Goal: Find specific page/section: Locate a particular part of the current website

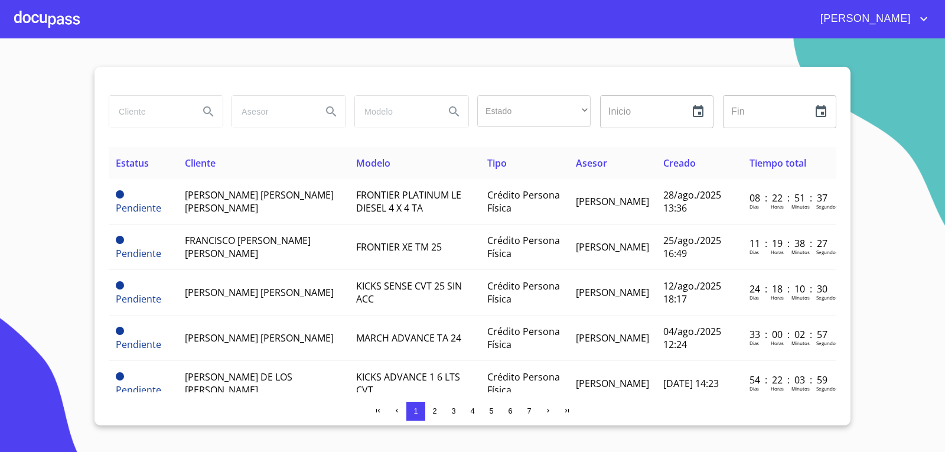
click at [134, 102] on input "search" at bounding box center [149, 112] width 80 height 32
click at [58, 8] on div at bounding box center [47, 19] width 66 height 38
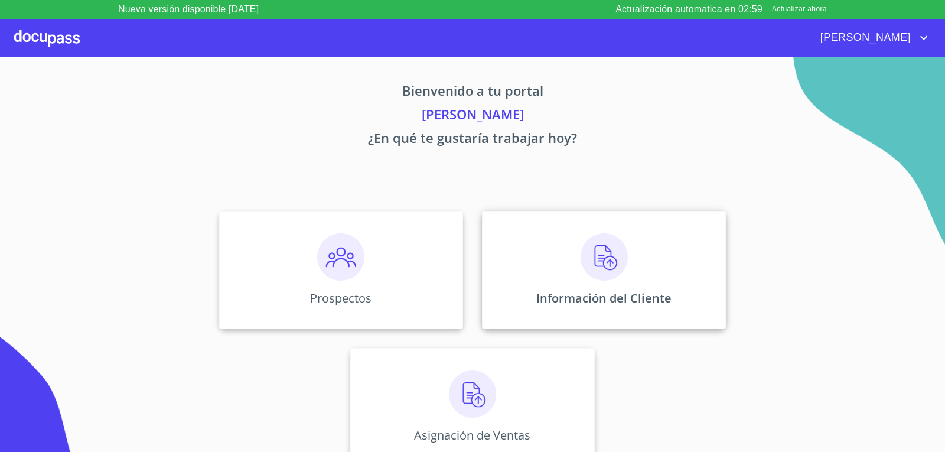
click at [672, 250] on div "Información del Cliente" at bounding box center [604, 270] width 244 height 118
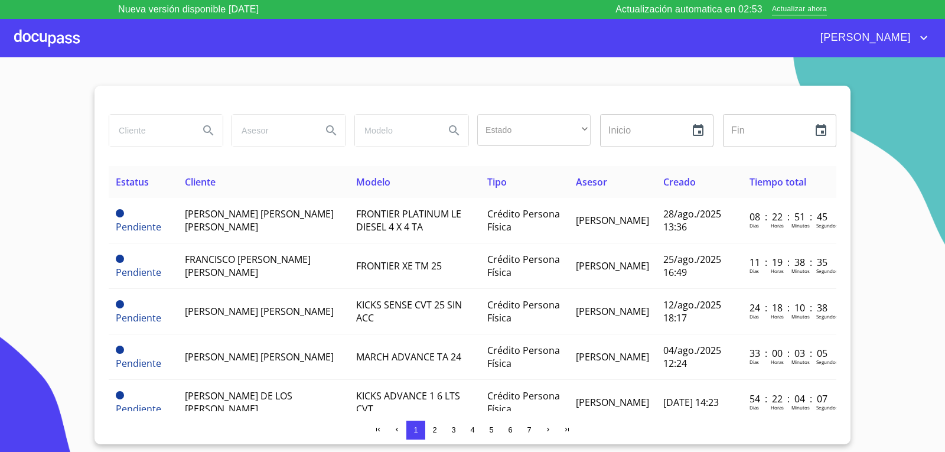
click at [166, 139] on input "search" at bounding box center [149, 131] width 80 height 32
type input "alejandro zamora"
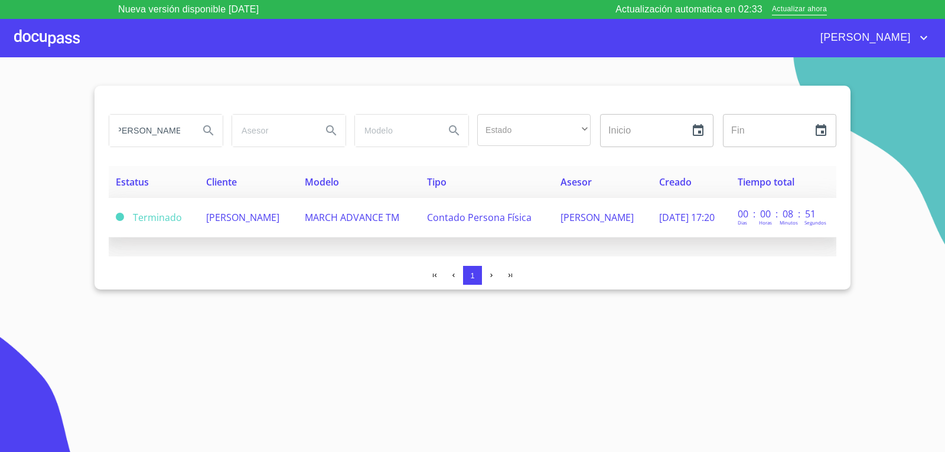
scroll to position [0, 0]
click at [279, 221] on span "[PERSON_NAME]" at bounding box center [242, 217] width 73 height 13
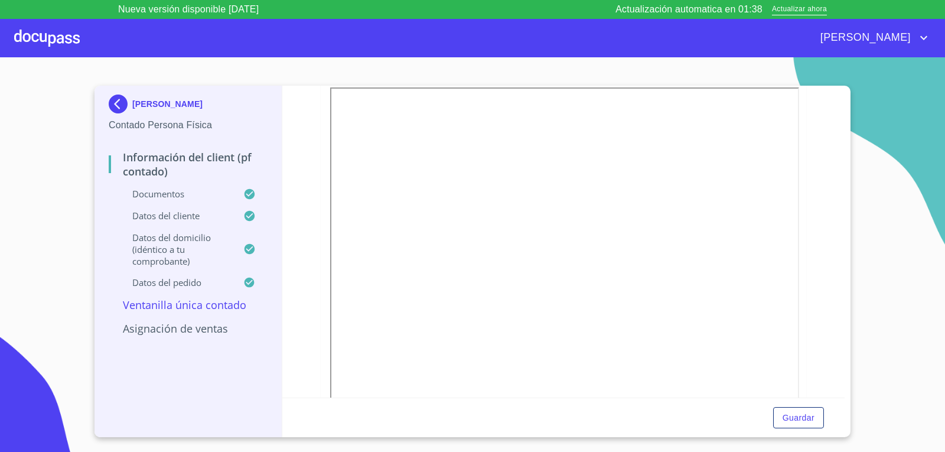
scroll to position [1712, 0]
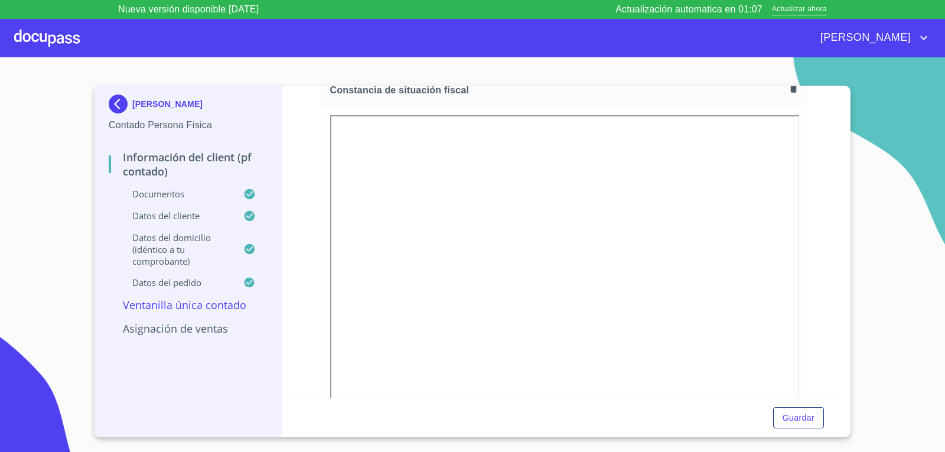
click at [804, 283] on div "Información del Client (PF contado) Documentos Documento de identificación.   *…" at bounding box center [563, 242] width 563 height 312
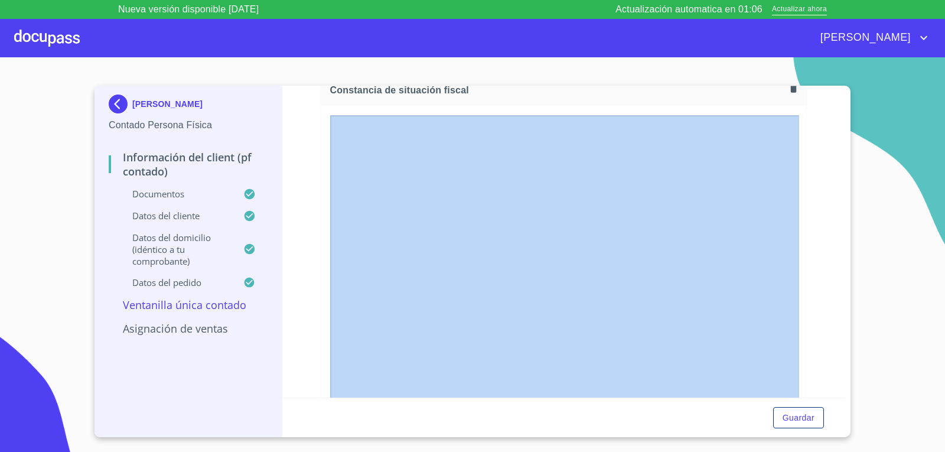
click at [804, 283] on div "Información del Client (PF contado) Documentos Documento de identificación.   *…" at bounding box center [563, 242] width 563 height 312
click at [818, 267] on div "Información del Client (PF contado) Documentos Documento de identificación.   *…" at bounding box center [563, 242] width 563 height 312
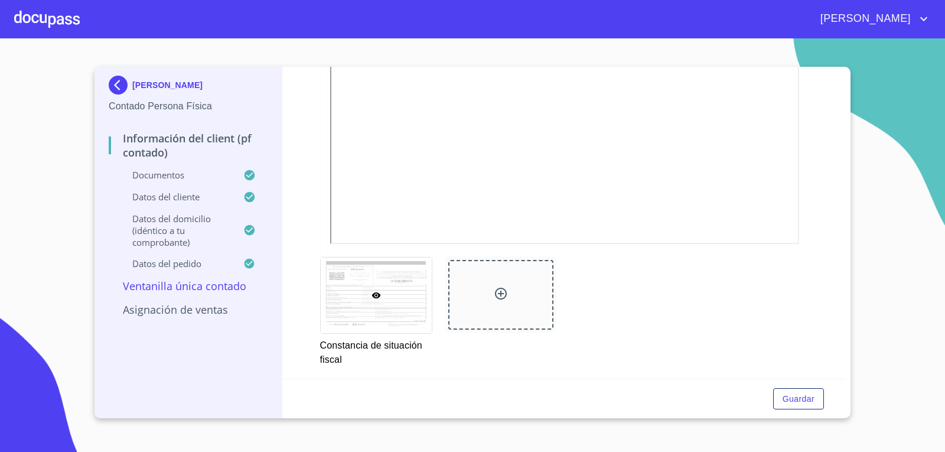
scroll to position [1889, 0]
